Goal: Task Accomplishment & Management: Manage account settings

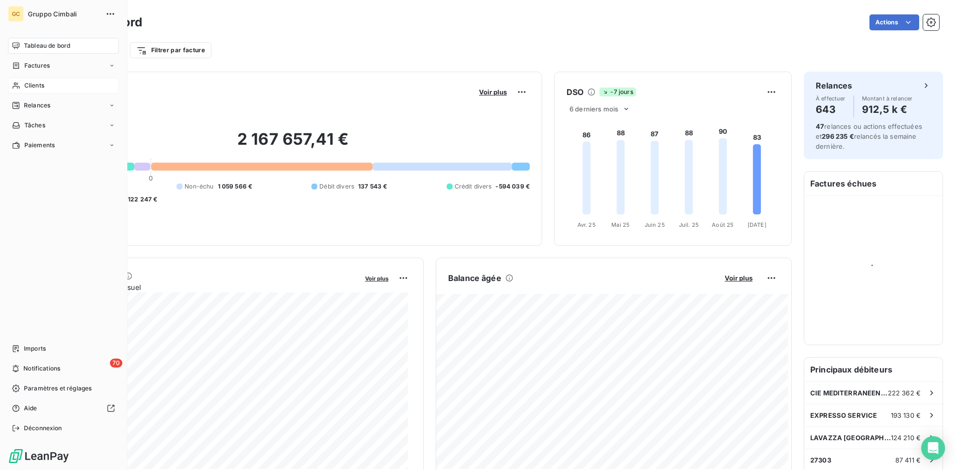
click at [24, 87] on span "Clients" at bounding box center [34, 85] width 20 height 9
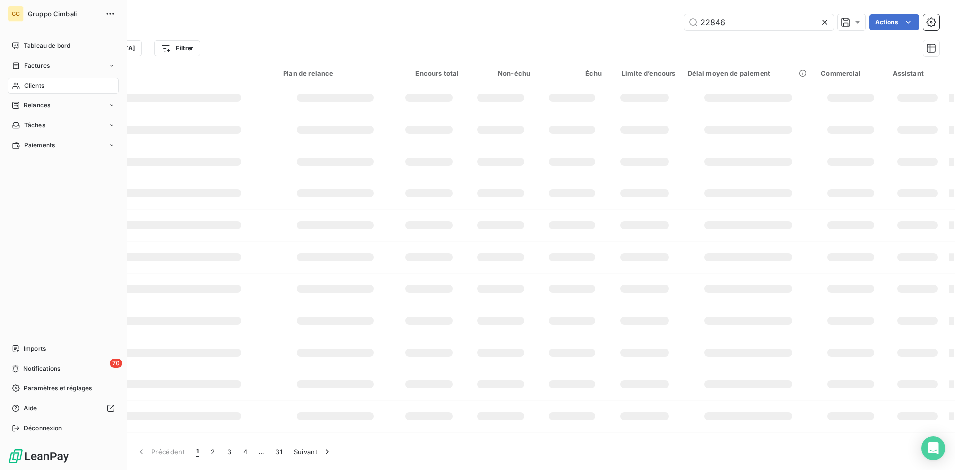
type input "22846"
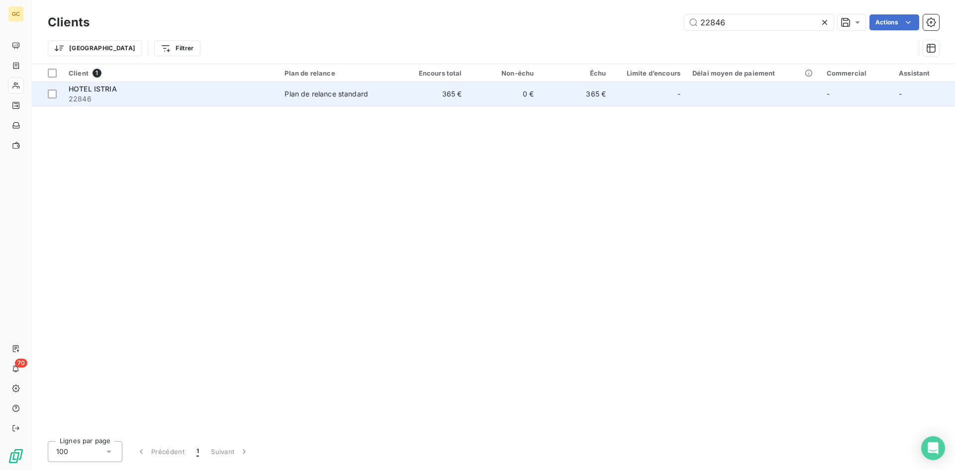
click at [116, 89] on span "HOTEL ISTRIA" at bounding box center [93, 89] width 48 height 8
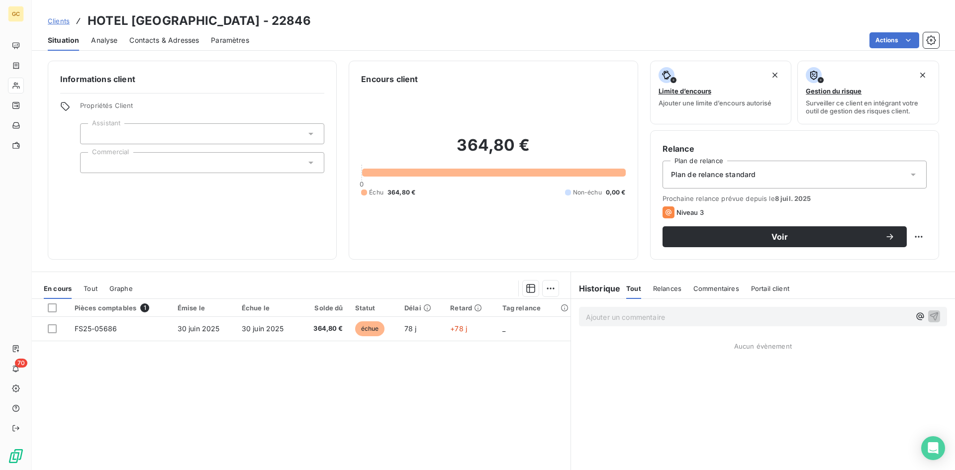
click at [171, 41] on span "Contacts & Adresses" at bounding box center [164, 40] width 70 height 10
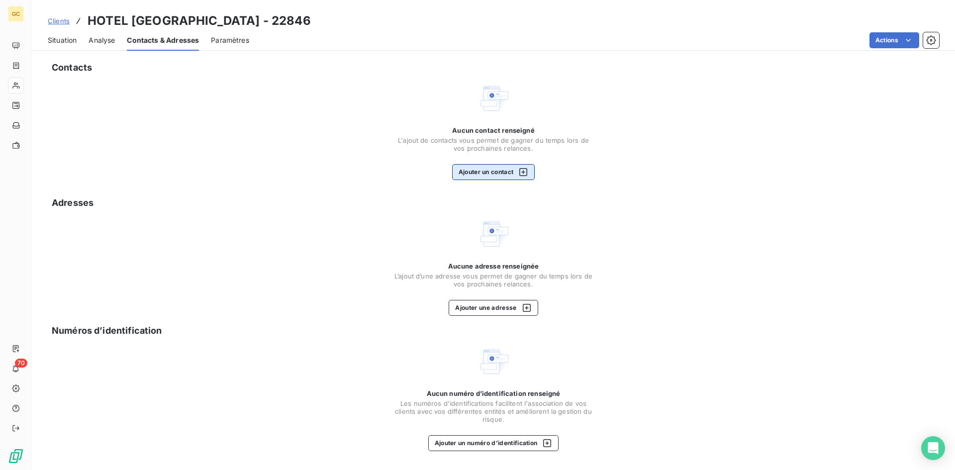
click at [477, 171] on button "Ajouter un contact" at bounding box center [493, 172] width 83 height 16
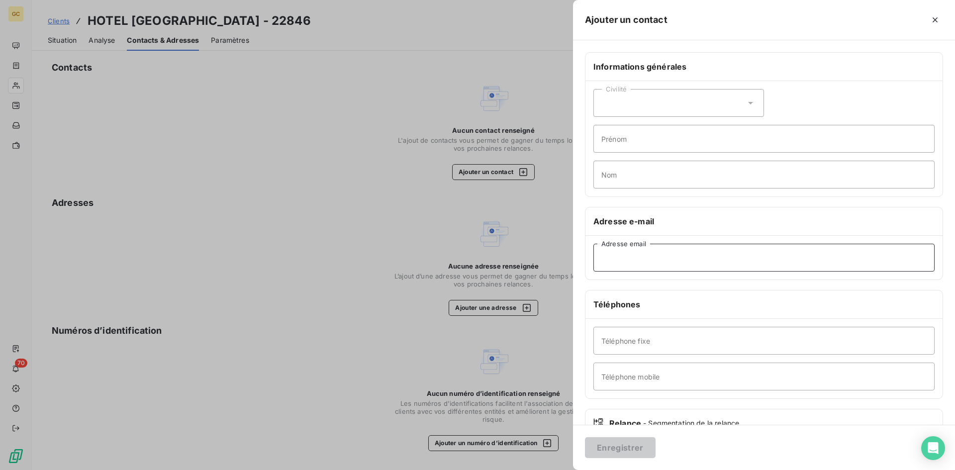
paste input "[EMAIL_ADDRESS][DOMAIN_NAME]"
type input "[EMAIL_ADDRESS][DOMAIN_NAME]"
click at [632, 451] on button "Enregistrer" at bounding box center [620, 447] width 71 height 21
